Goal: Information Seeking & Learning: Check status

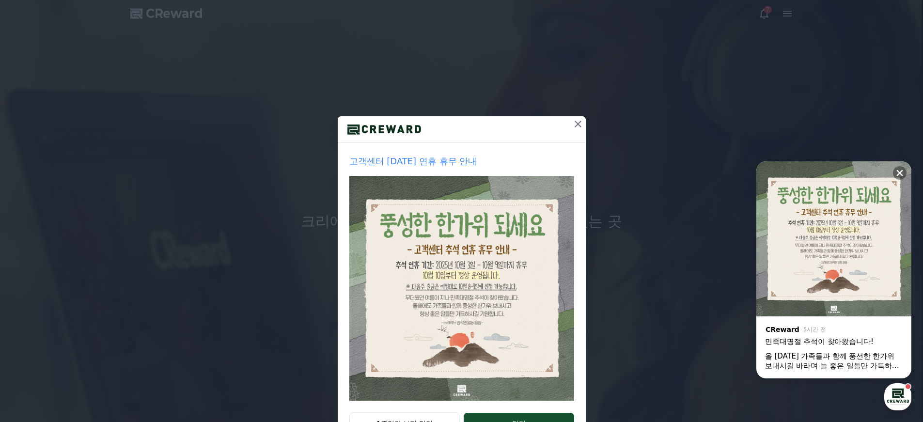
click at [575, 124] on icon at bounding box center [578, 124] width 7 height 7
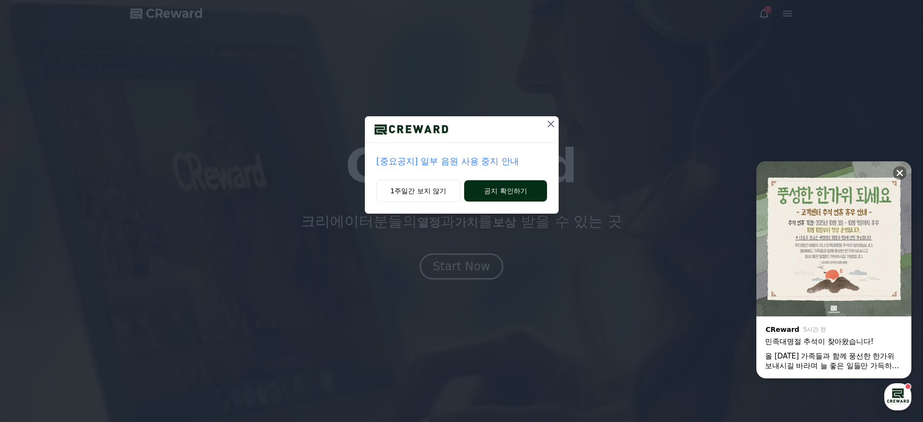
click at [497, 193] on button "공지 확인하기" at bounding box center [505, 190] width 82 height 21
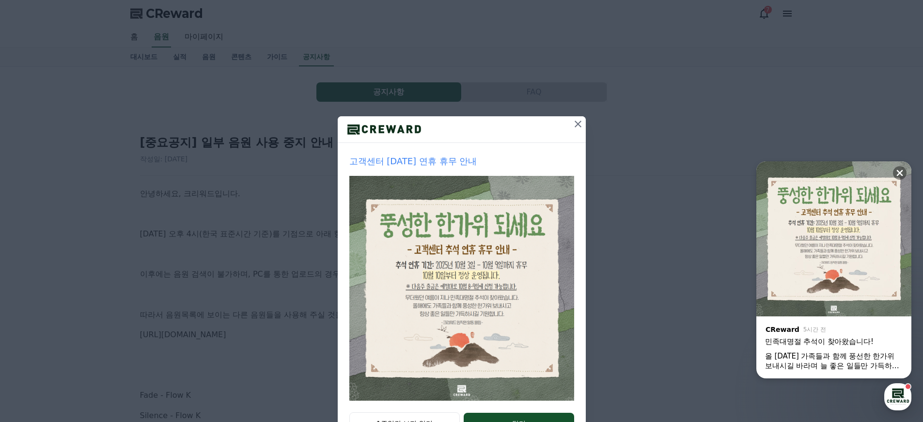
click at [572, 123] on icon at bounding box center [578, 124] width 12 height 12
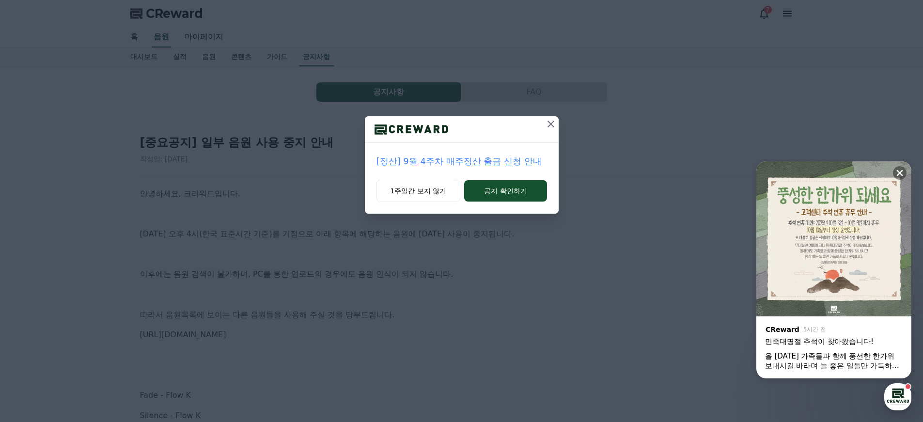
click at [569, 123] on div "[정산] 9월 4주차 매주정산 출금 신청 안내 1주일간 보지 않기 공지 확인하기" at bounding box center [461, 114] width 923 height 229
click at [568, 122] on div "[정산] 9월 4주차 매주정산 출금 신청 안내 1주일간 보지 않기 공지 확인하기" at bounding box center [461, 114] width 923 height 229
click at [552, 124] on icon at bounding box center [551, 124] width 12 height 12
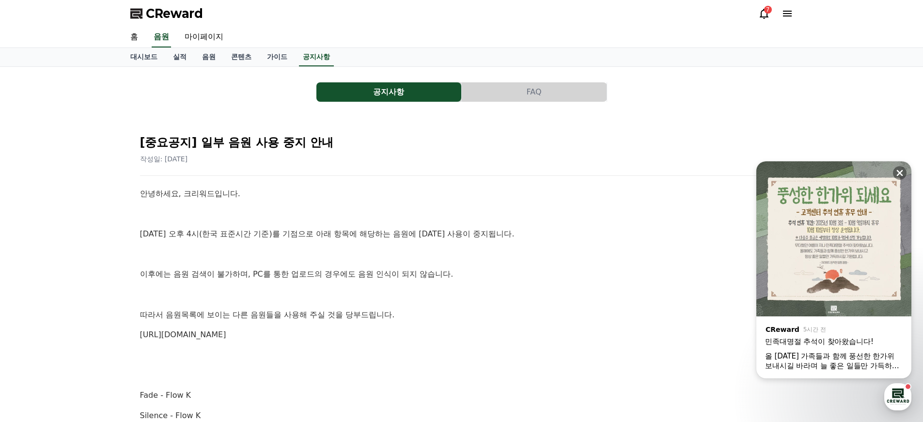
click at [765, 15] on icon at bounding box center [764, 14] width 12 height 12
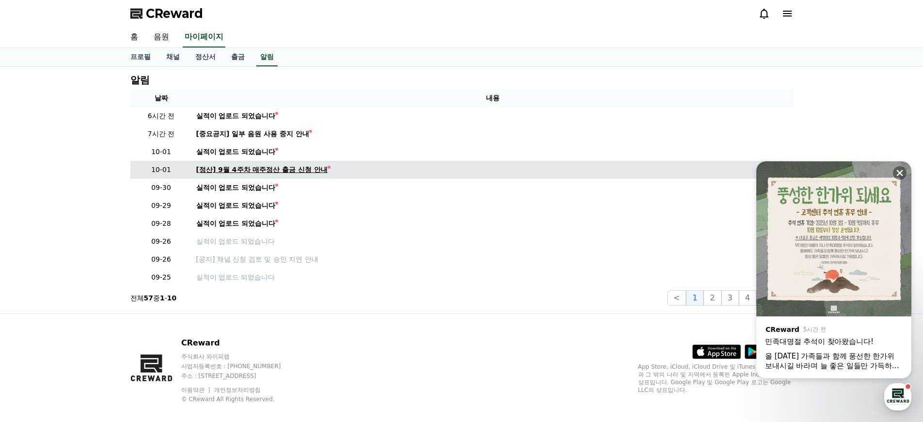
click at [289, 172] on div "[정산] 9월 4주차 매주정산 출금 신청 안내" at bounding box center [262, 170] width 132 height 10
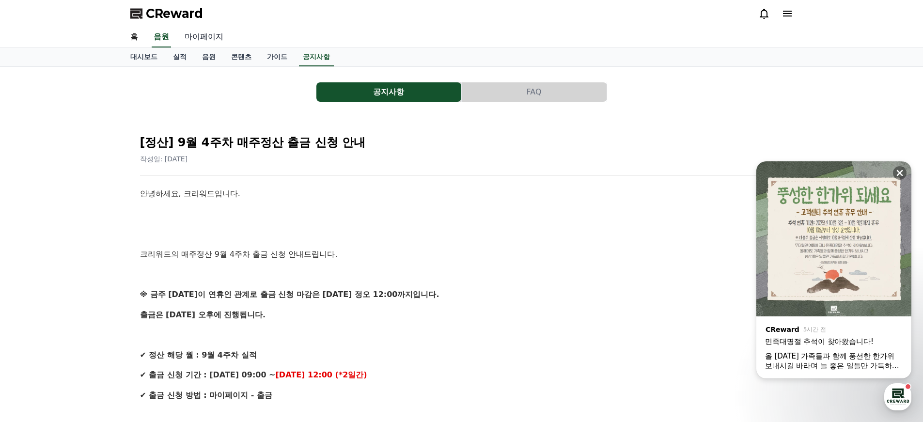
click at [192, 35] on link "마이페이지" at bounding box center [204, 37] width 54 height 20
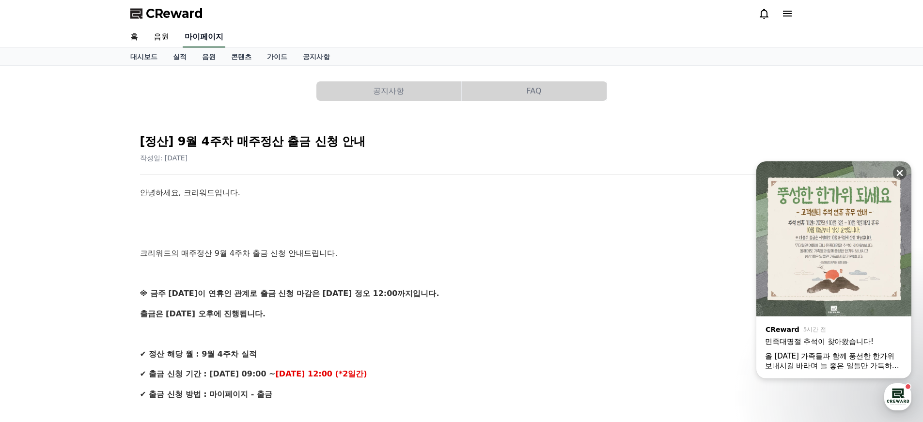
select select "**********"
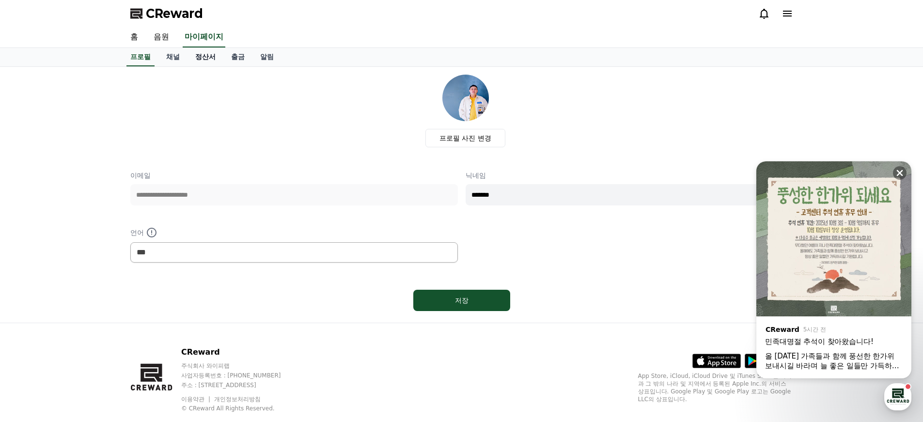
click at [195, 60] on link "정산서" at bounding box center [206, 57] width 36 height 18
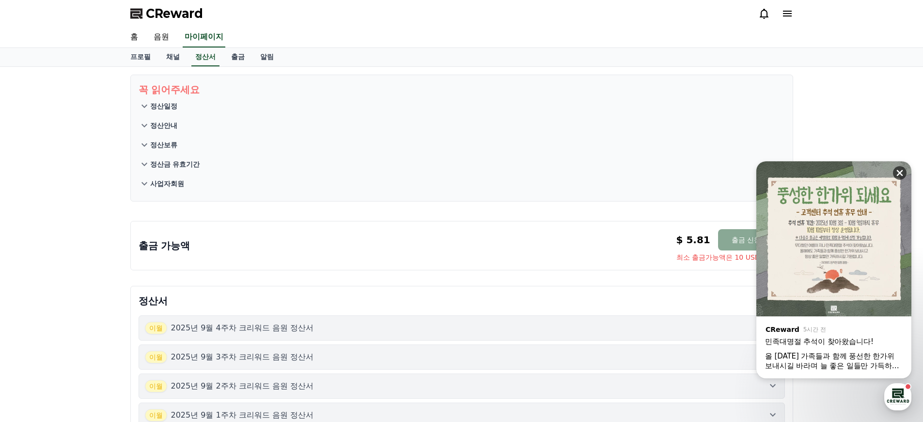
click at [902, 173] on icon at bounding box center [900, 173] width 10 height 10
